Goal: Use online tool/utility

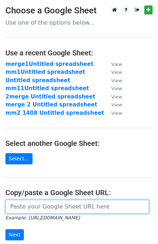
click at [53, 204] on input "url" at bounding box center [77, 207] width 144 height 14
paste input "https://docs.google.com/spreadsheets/d/1BF0FGuDgoNr5IL4q0HIjoAn-Vi4MiRGhGXqluJh…"
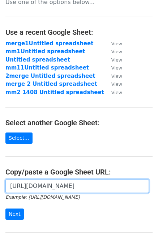
scroll to position [92, 0]
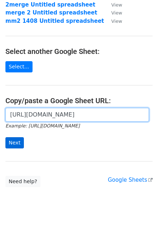
type input "https://docs.google.com/spreadsheets/d/1BF0FGuDgoNr5IL4q0HIjoAn-Vi4MiRGhGXqluJh…"
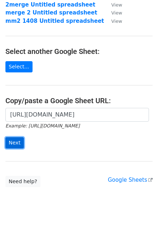
click at [16, 144] on input "Next" at bounding box center [14, 142] width 18 height 11
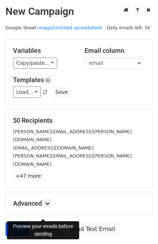
click at [35, 222] on link "Preview" at bounding box center [47, 229] width 32 height 14
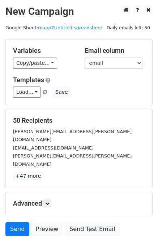
click at [100, 104] on div "Variables Copy/paste... {{first name}} {{last name}} {{email}} Email column fir…" at bounding box center [79, 72] width 147 height 66
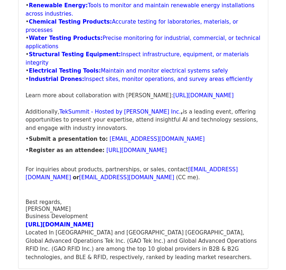
scroll to position [1159, 0]
